Goal: Task Accomplishment & Management: Manage account settings

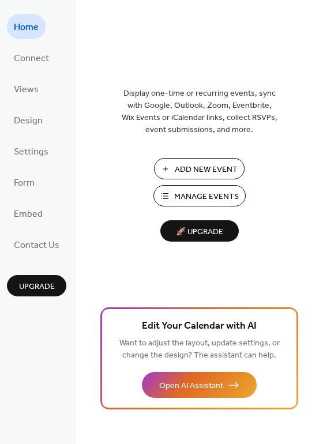
click at [197, 198] on span "Manage Events" at bounding box center [206, 197] width 65 height 12
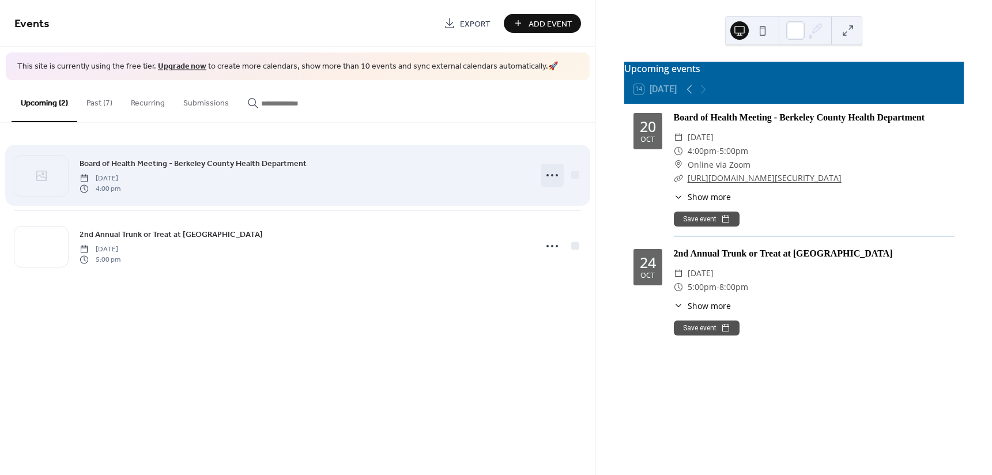
click at [545, 173] on icon at bounding box center [552, 175] width 18 height 18
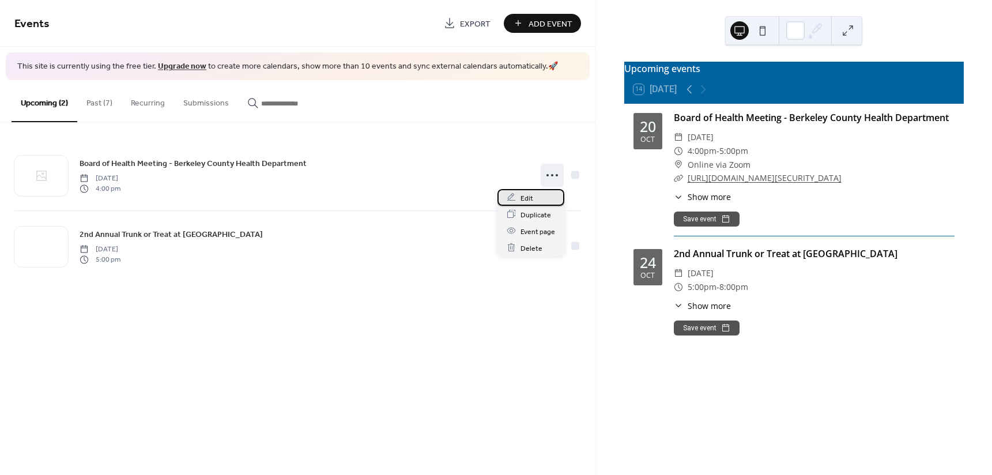
click at [526, 192] on span "Edit" at bounding box center [527, 198] width 13 height 12
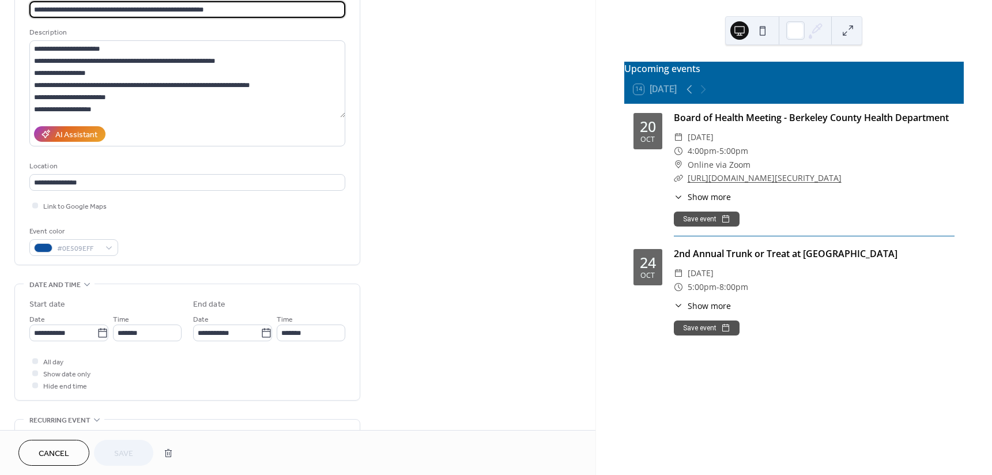
scroll to position [231, 0]
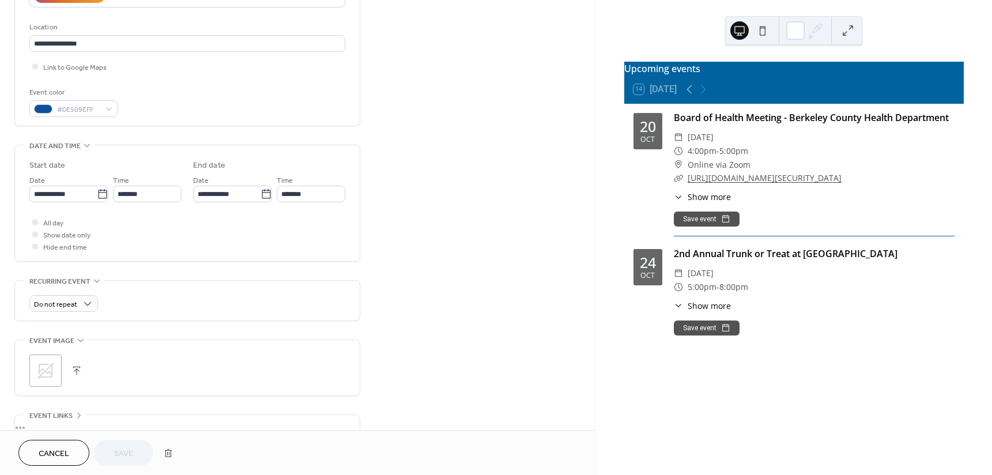
click at [73, 368] on button "button" at bounding box center [77, 371] width 16 height 16
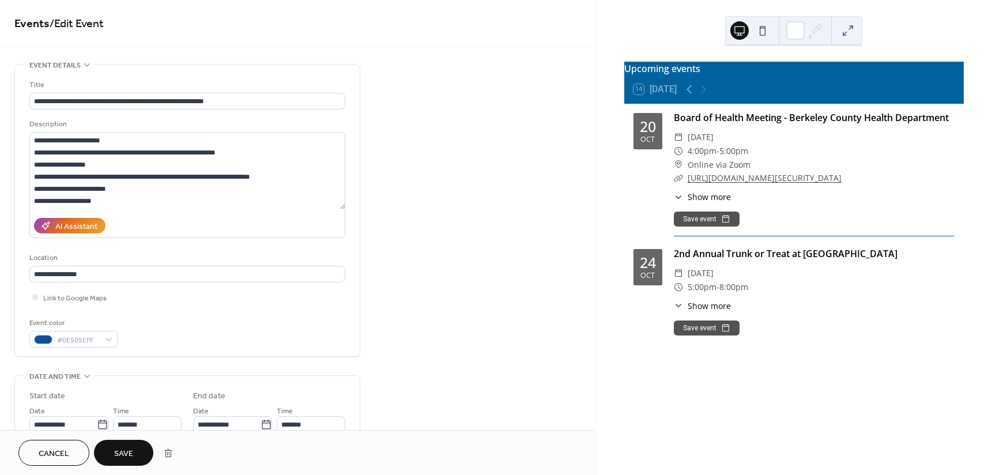
scroll to position [1, 0]
click at [126, 460] on span "Save" at bounding box center [123, 454] width 19 height 12
